Goal: Task Accomplishment & Management: Manage account settings

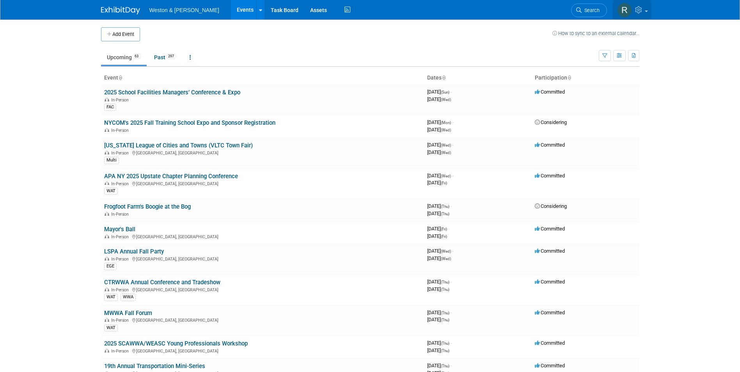
click at [639, 12] on icon at bounding box center [639, 9] width 9 height 7
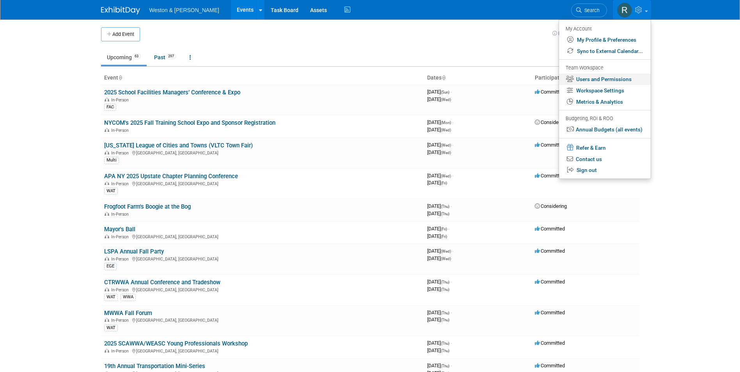
click at [607, 80] on link "Users and Permissions" at bounding box center [605, 79] width 92 height 11
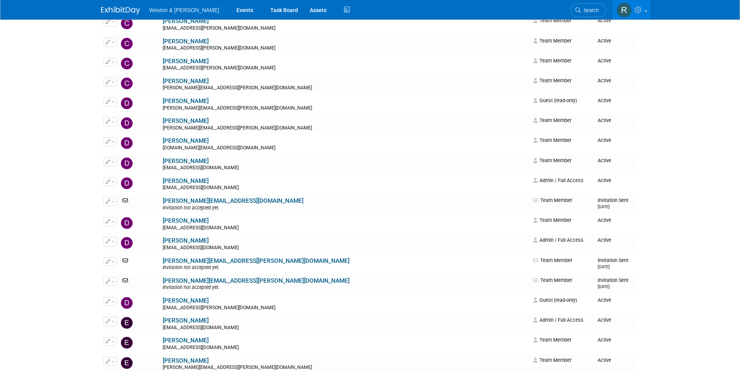
scroll to position [781, 0]
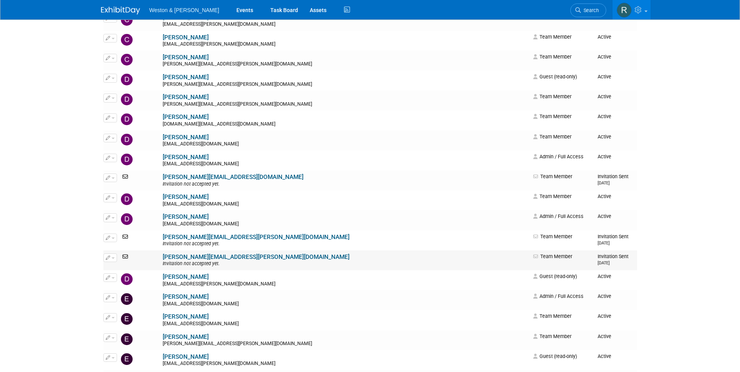
click at [110, 258] on button "button" at bounding box center [110, 258] width 14 height 9
click at [122, 267] on link "Edit" at bounding box center [135, 270] width 62 height 11
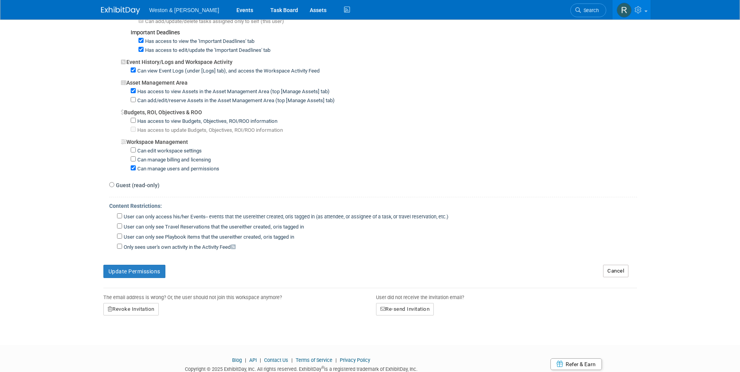
scroll to position [540, 0]
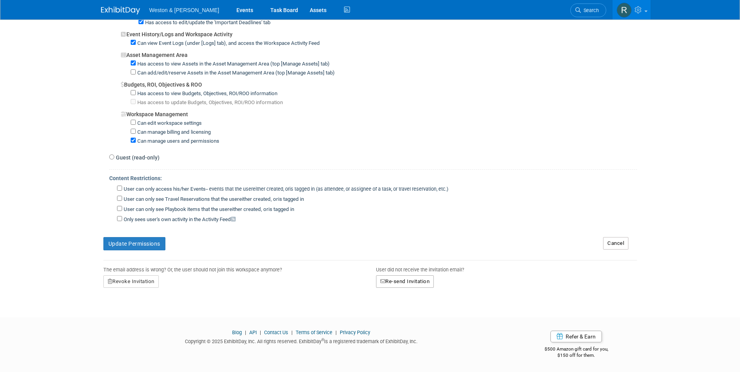
click at [395, 281] on button "Re-send Invitation" at bounding box center [405, 281] width 58 height 12
